Goal: Find specific page/section: Find specific page/section

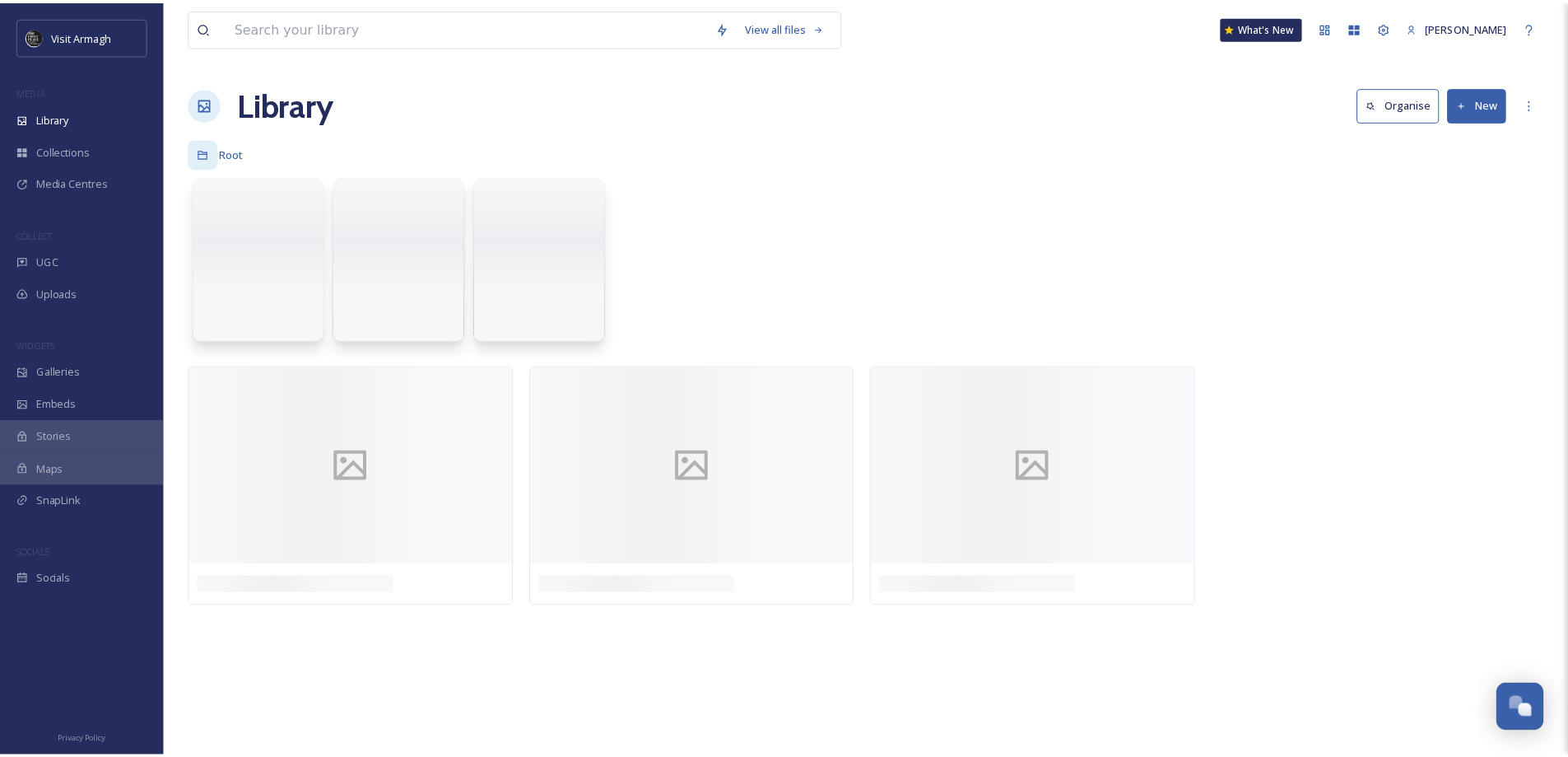
scroll to position [7142, 0]
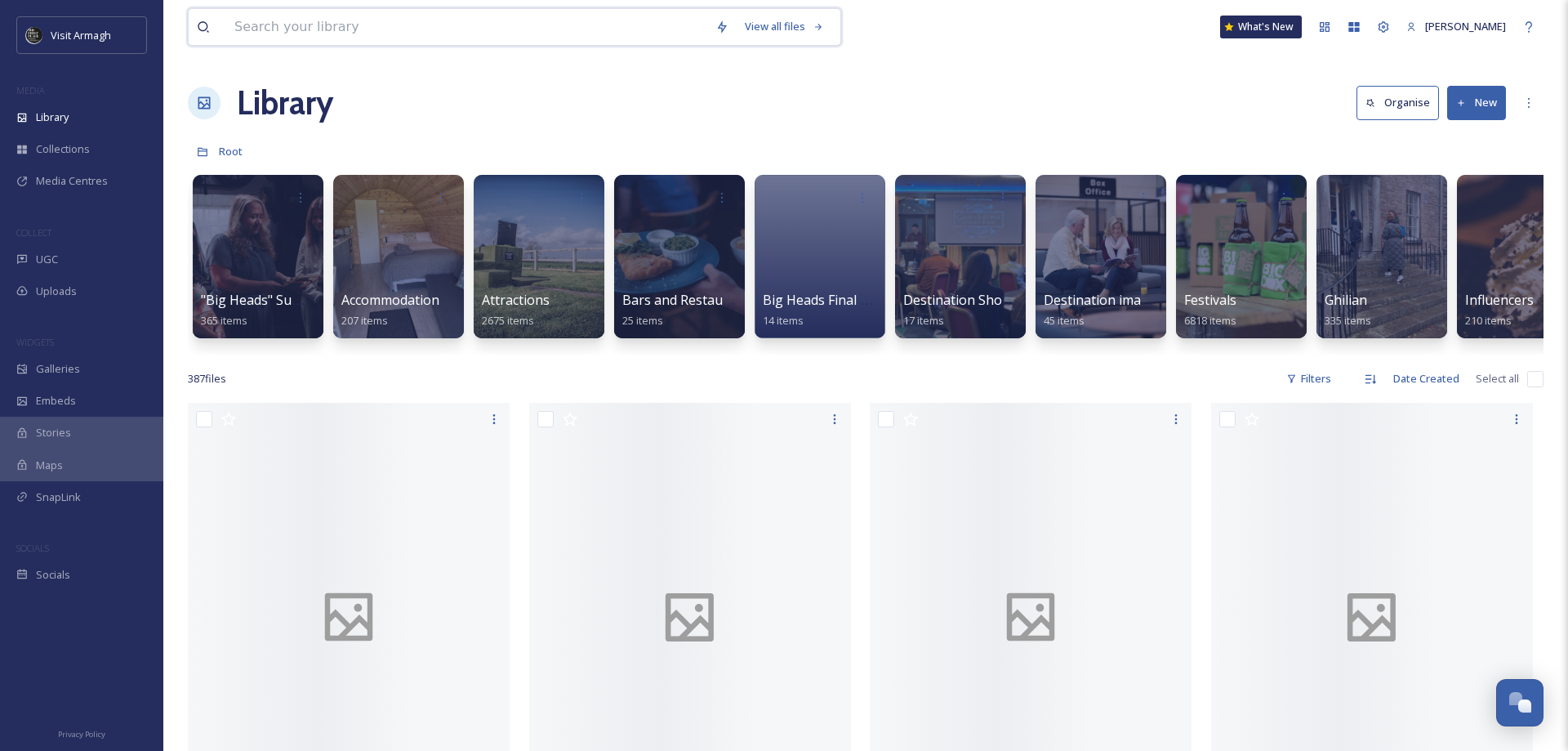
click at [330, 24] on input at bounding box center [466, 27] width 481 height 36
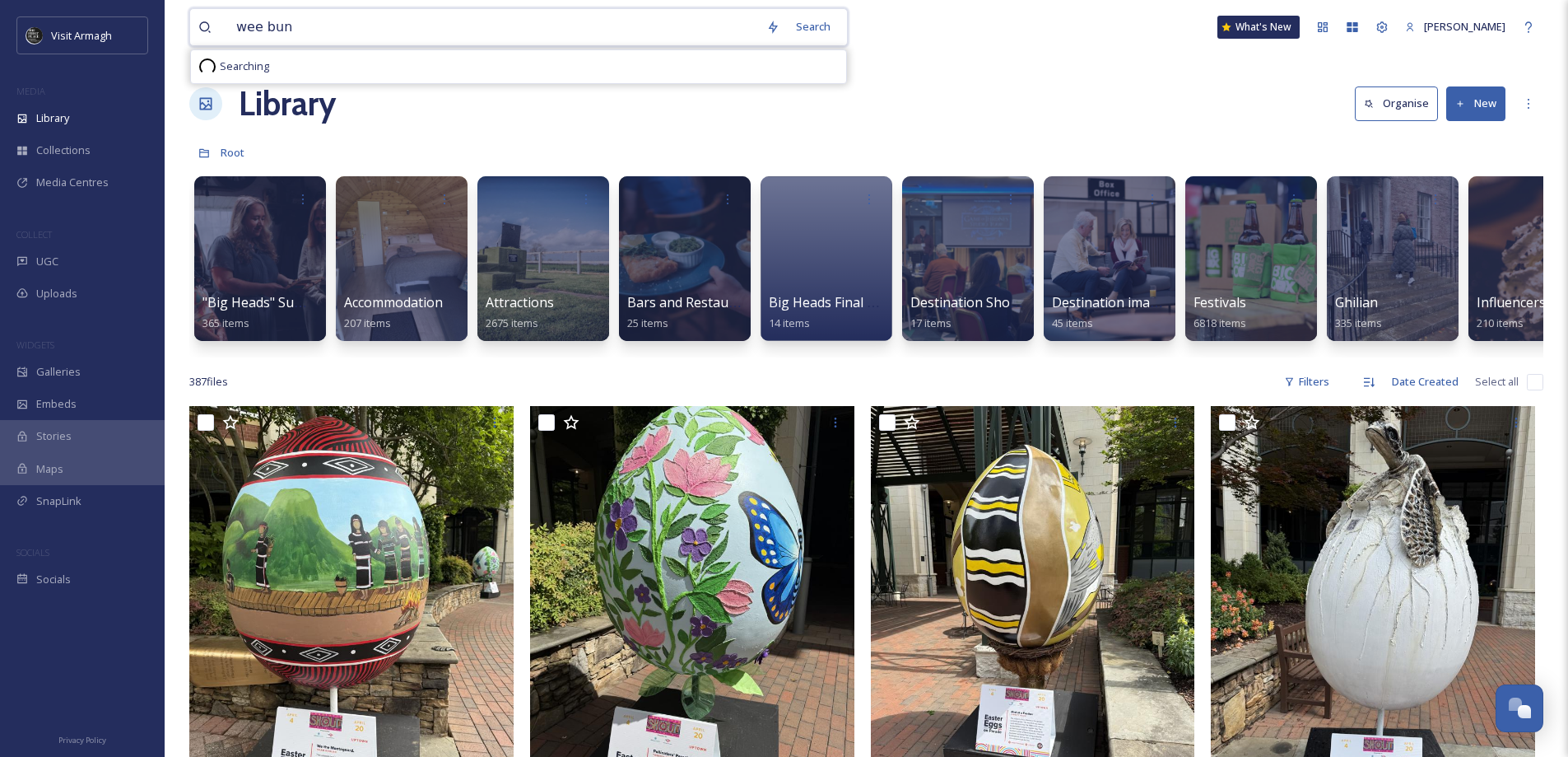
type input "wee buns"
click at [792, 26] on div "Search Press Enter to search" at bounding box center [804, 26] width 70 height 32
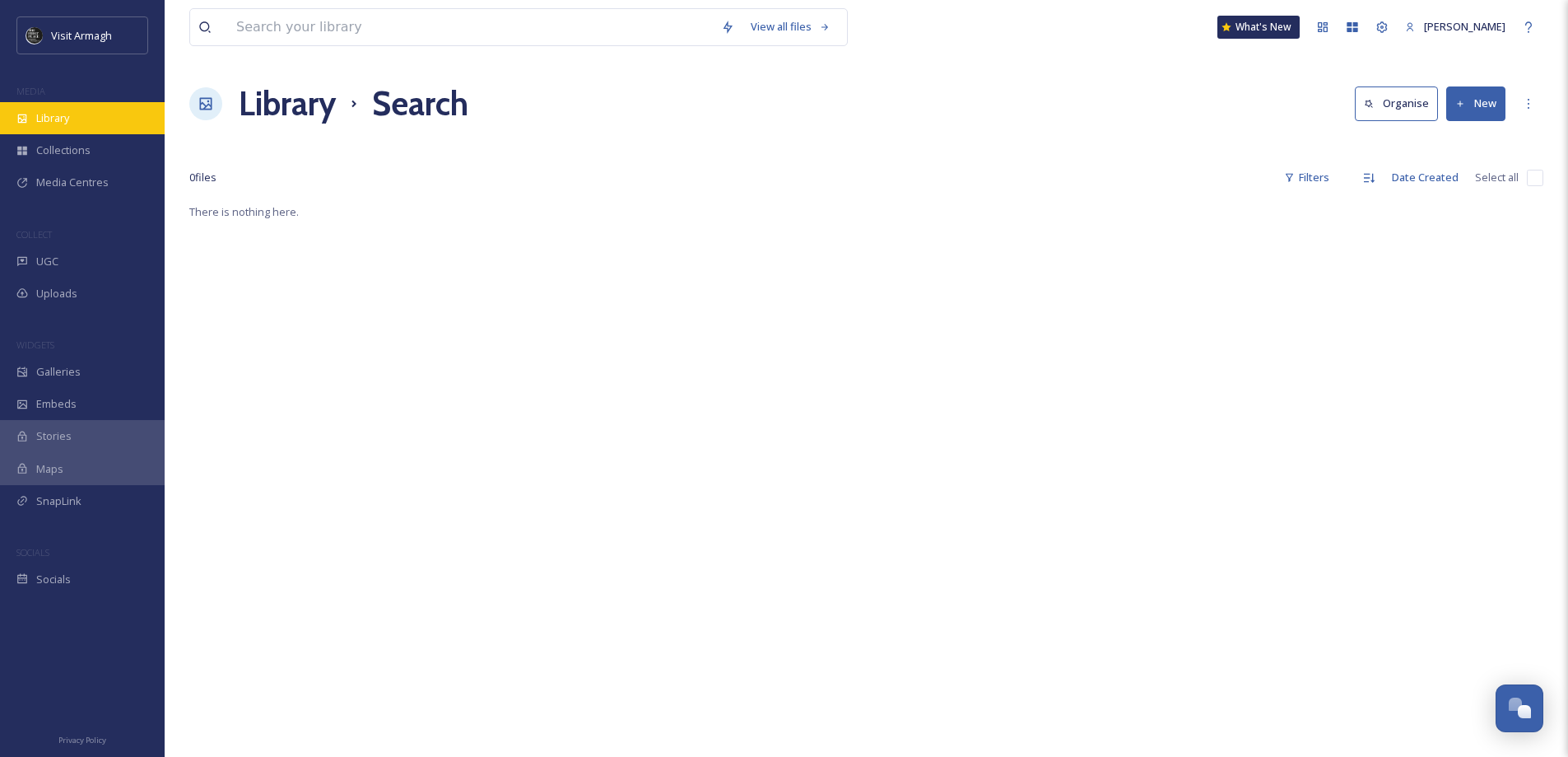
click at [39, 111] on span "Library" at bounding box center [53, 118] width 33 height 16
